Goal: Information Seeking & Learning: Find specific fact

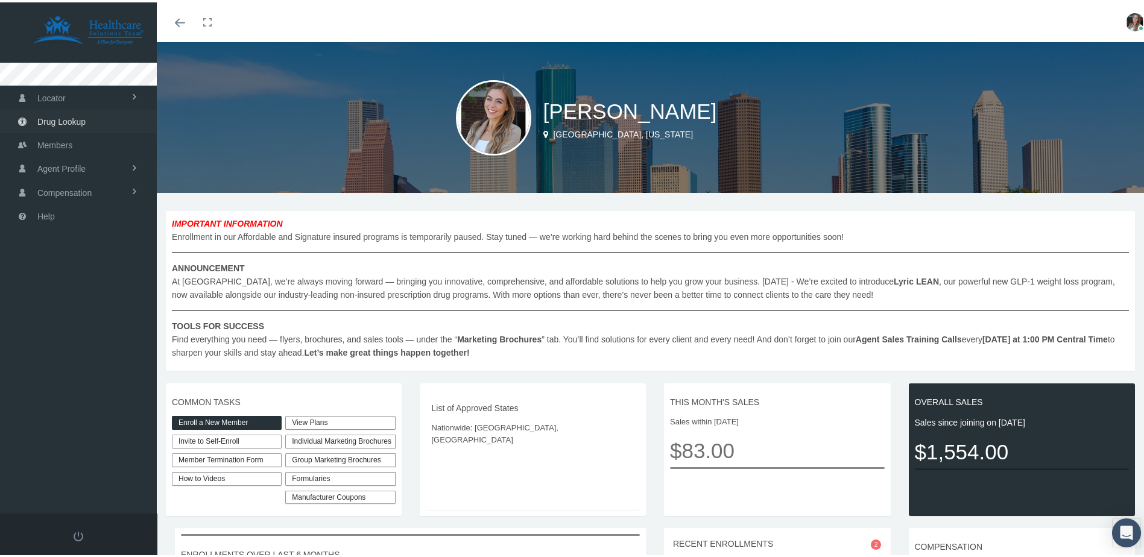
click at [78, 121] on span "Drug Lookup" at bounding box center [61, 119] width 48 height 23
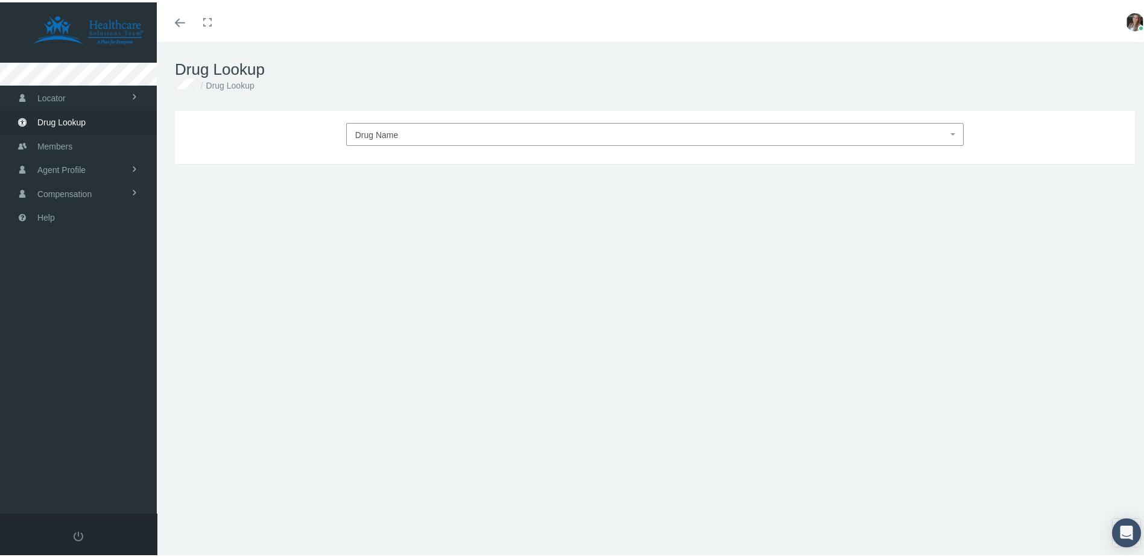
click at [450, 136] on span "Drug Name" at bounding box center [651, 133] width 593 height 16
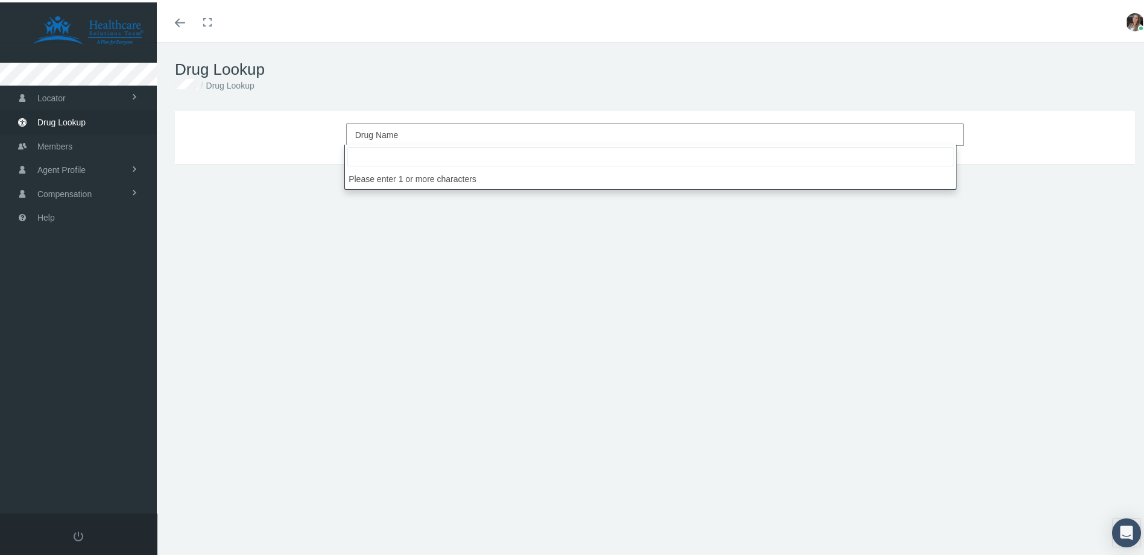
click at [517, 157] on input "search" at bounding box center [650, 154] width 606 height 19
paste input "Dexcom G6 glucose sensor"
drag, startPoint x: 381, startPoint y: 150, endPoint x: 620, endPoint y: 180, distance: 241.2
click at [614, 181] on span "Dexcom G6 glucose sensor No results found" at bounding box center [650, 164] width 612 height 45
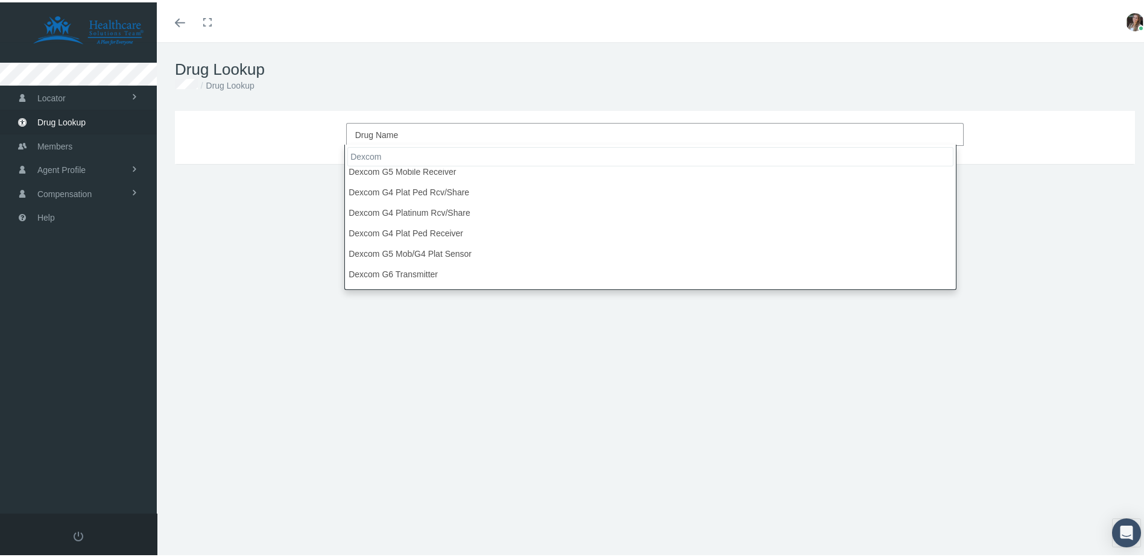
scroll to position [121, 0]
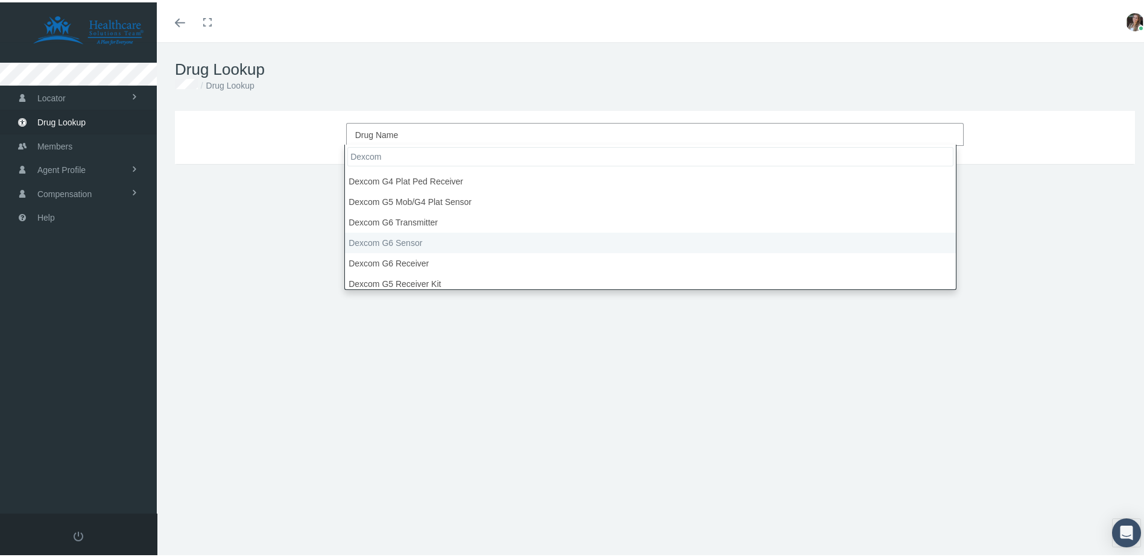
type input "Dexcom"
select select "Dexcom G6 Sensor"
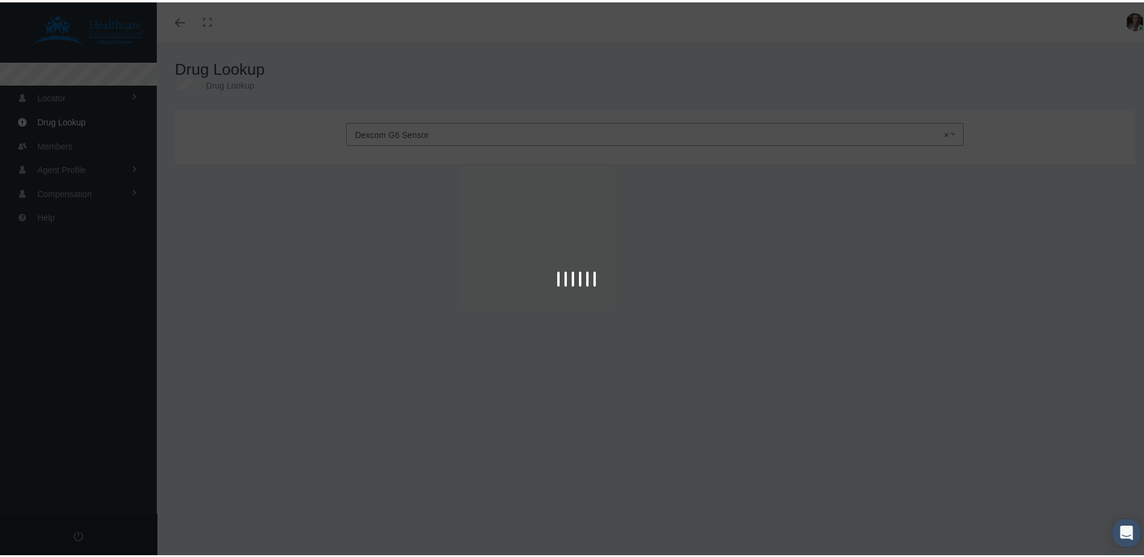
type input "30"
select select "Miscellaneous"
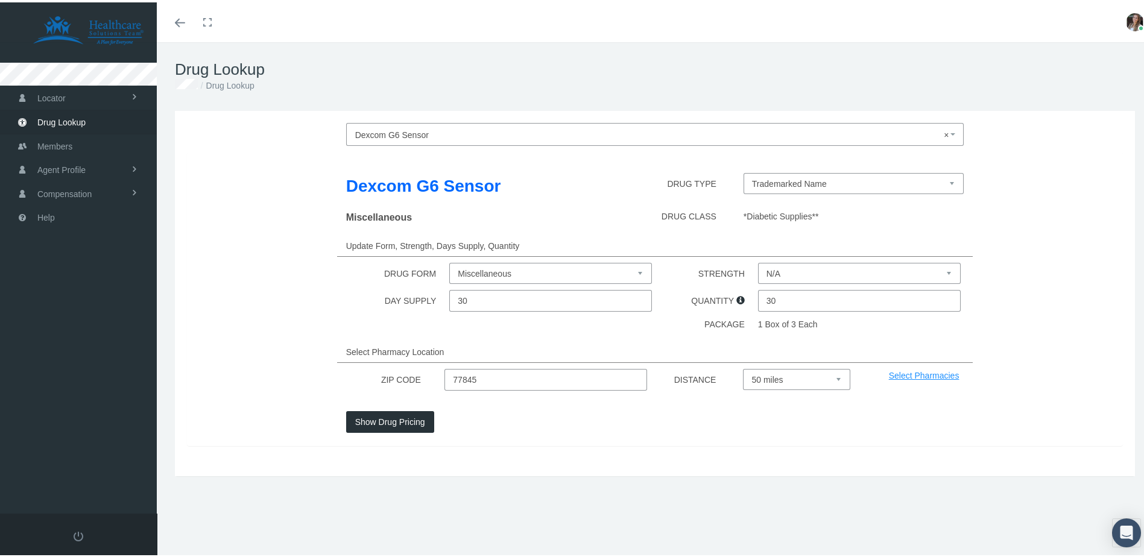
click at [519, 292] on input "30" at bounding box center [550, 299] width 203 height 22
drag, startPoint x: 497, startPoint y: 373, endPoint x: 374, endPoint y: 376, distance: 123.0
click at [374, 376] on div "ZIP CODE 77845 DISTANCE Select 5 miles 10 miles 20 miles 30 miles 40 miles 50 m…" at bounding box center [655, 378] width 954 height 22
type input "01109"
click at [373, 423] on button "Show Drug Pricing" at bounding box center [390, 420] width 88 height 22
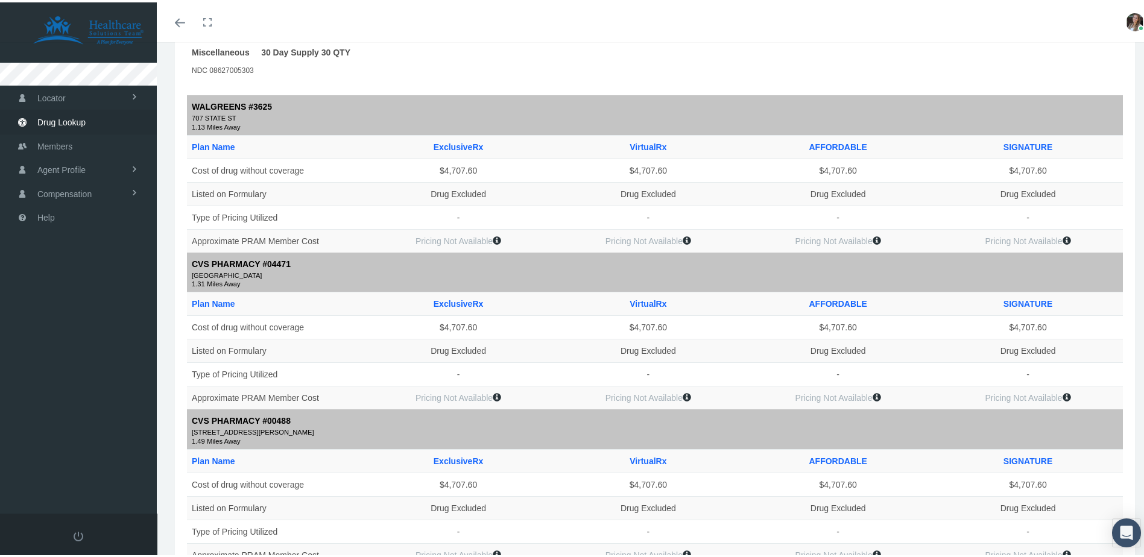
scroll to position [0, 0]
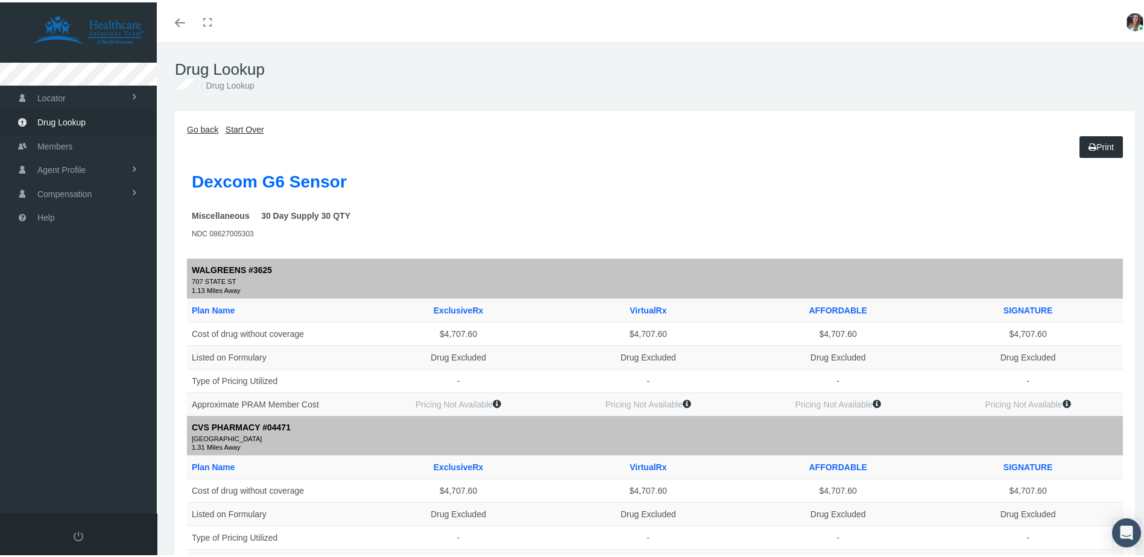
click at [184, 24] on link "Toggle menubar" at bounding box center [180, 20] width 28 height 40
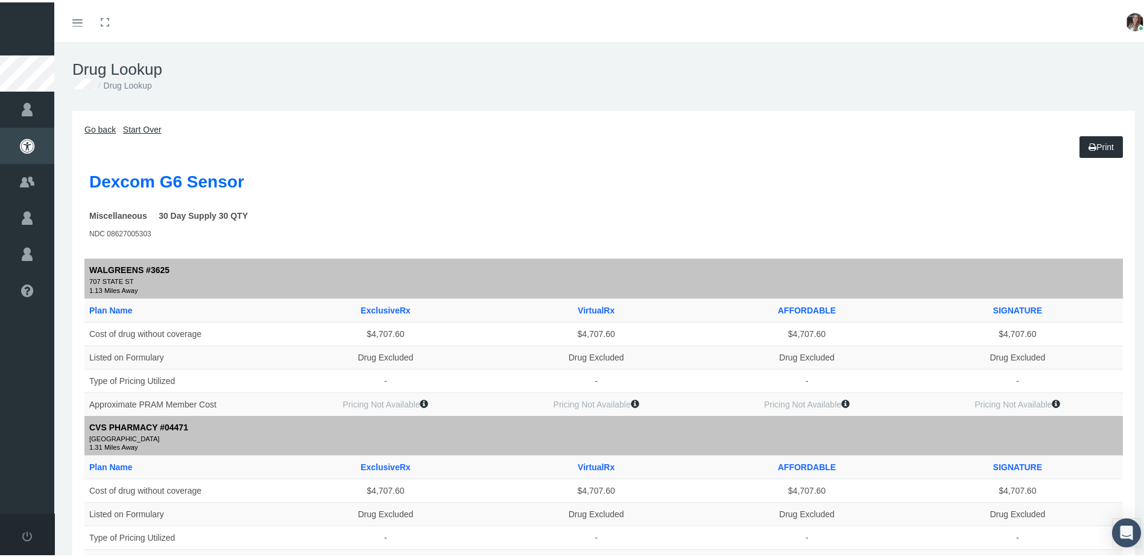
click at [104, 130] on link "Go back" at bounding box center [99, 127] width 31 height 10
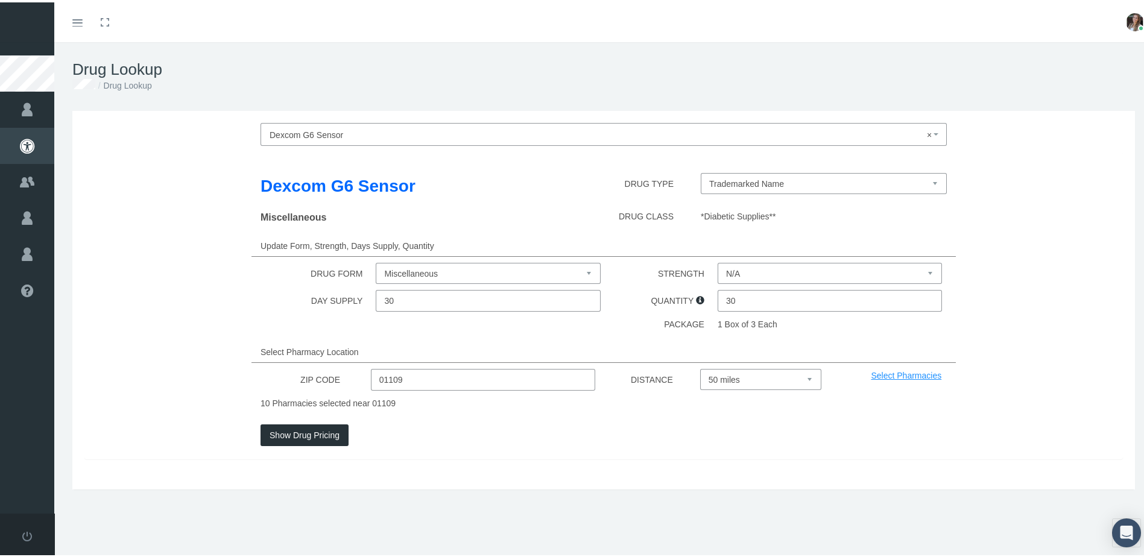
click at [507, 377] on input "01109" at bounding box center [483, 378] width 225 height 22
